Goal: Manage account settings

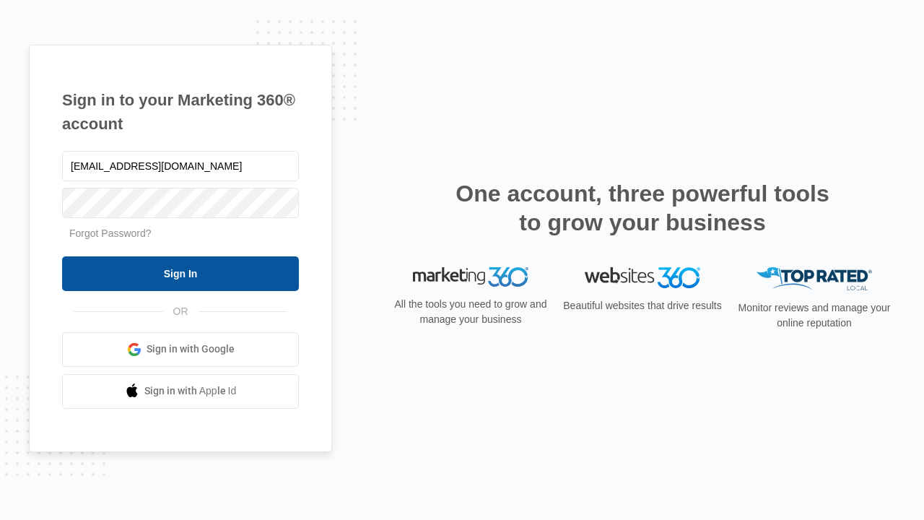
click at [180, 273] on input "Sign In" at bounding box center [180, 273] width 237 height 35
